Goal: Share content: Share content

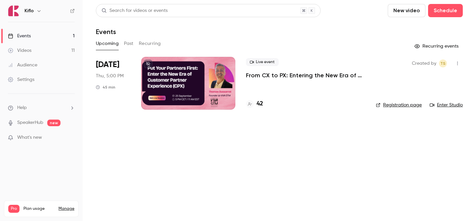
click at [52, 41] on link "Events 1" at bounding box center [41, 36] width 83 height 15
click at [51, 46] on link "Videos 11" at bounding box center [41, 50] width 83 height 15
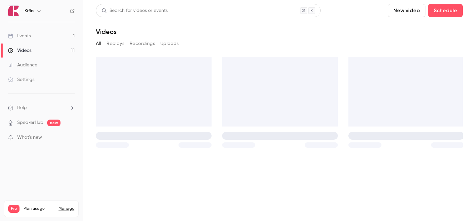
click at [161, 82] on div "Videos" at bounding box center [154, 92] width 116 height 70
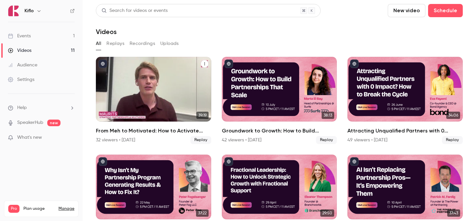
click at [161, 82] on div "From Meh to Motivated: How to Activate GTM Teams with FOMO & Competitive Drive" at bounding box center [153, 89] width 115 height 65
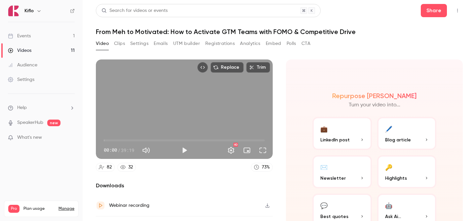
click at [129, 46] on div "Video Clips Settings Emails UTM builder Registrations Analytics Embed Polls CTA" at bounding box center [203, 43] width 214 height 11
click at [120, 45] on button "Clips" at bounding box center [119, 43] width 11 height 11
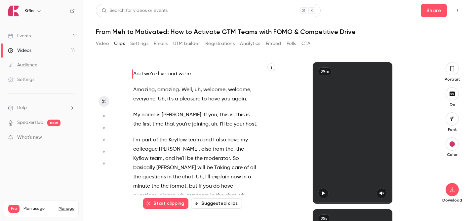
click at [142, 49] on div "Video Clips Settings Emails UTM builder Registrations Analytics Embed Polls CTA" at bounding box center [203, 44] width 214 height 13
click at [214, 44] on button "Registrations" at bounding box center [219, 43] width 29 height 11
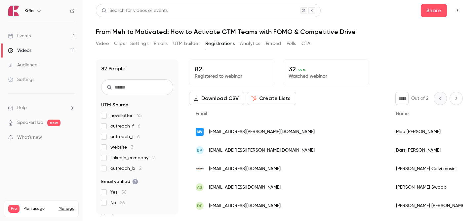
click at [104, 46] on button "Video" at bounding box center [102, 43] width 13 height 11
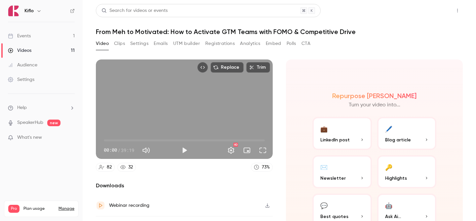
click at [429, 17] on button "Share" at bounding box center [434, 10] width 26 height 13
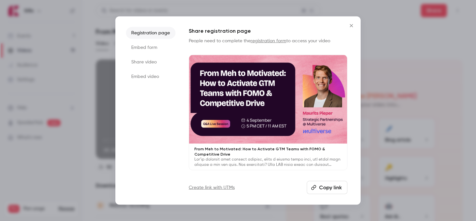
click at [321, 187] on button "Copy link" at bounding box center [327, 187] width 41 height 13
click at [351, 30] on button "Close" at bounding box center [351, 25] width 13 height 13
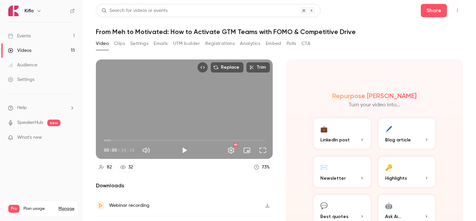
click at [66, 34] on link "Events 1" at bounding box center [41, 36] width 83 height 15
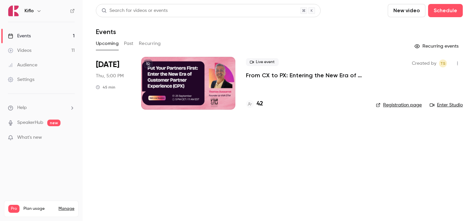
click at [69, 13] on div "Kiflo" at bounding box center [41, 10] width 67 height 11
click at [71, 11] on icon at bounding box center [72, 11] width 5 height 5
click at [147, 62] on icon at bounding box center [148, 64] width 4 height 4
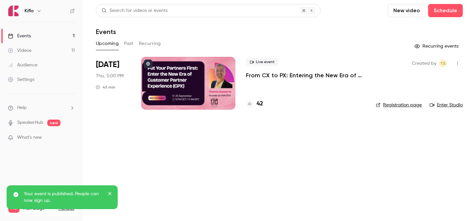
click at [69, 16] on div "Kiflo" at bounding box center [41, 10] width 67 height 11
click at [70, 9] on icon at bounding box center [72, 11] width 5 height 5
